Goal: Transaction & Acquisition: Purchase product/service

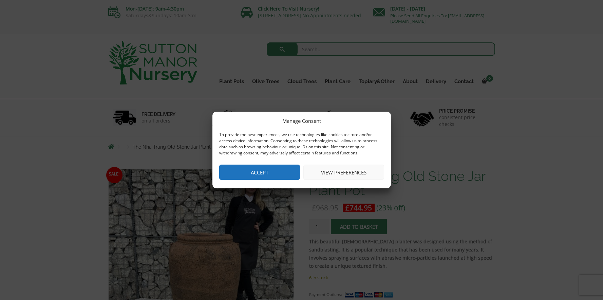
click at [257, 172] on button "Accept" at bounding box center [259, 171] width 81 height 15
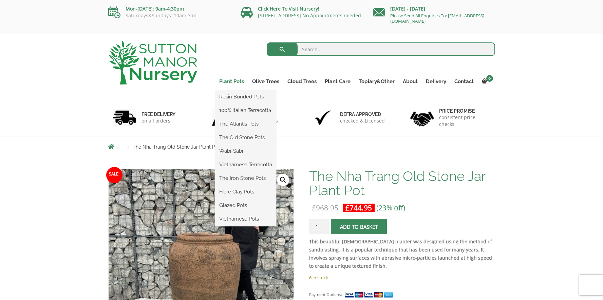
click at [231, 81] on link "Plant Pots" at bounding box center [231, 81] width 33 height 9
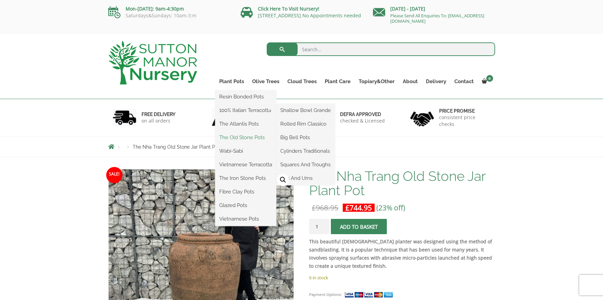
click at [237, 134] on link "The Old Stone Pots" at bounding box center [245, 137] width 61 height 10
